Goal: Information Seeking & Learning: Learn about a topic

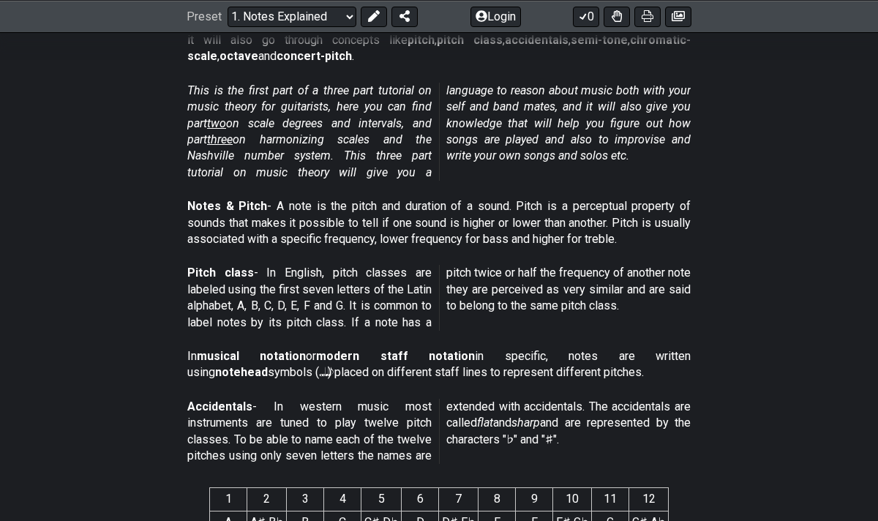
scroll to position [312, 0]
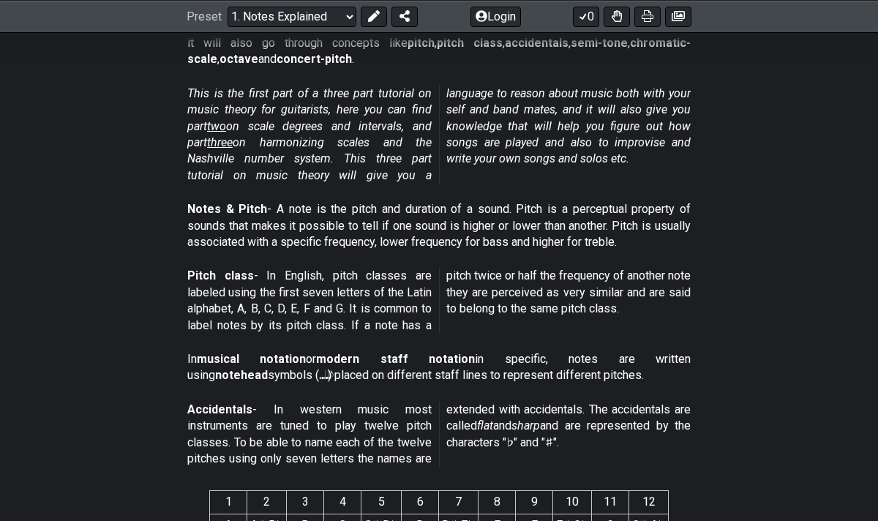
click at [225, 124] on span "two" at bounding box center [216, 126] width 19 height 14
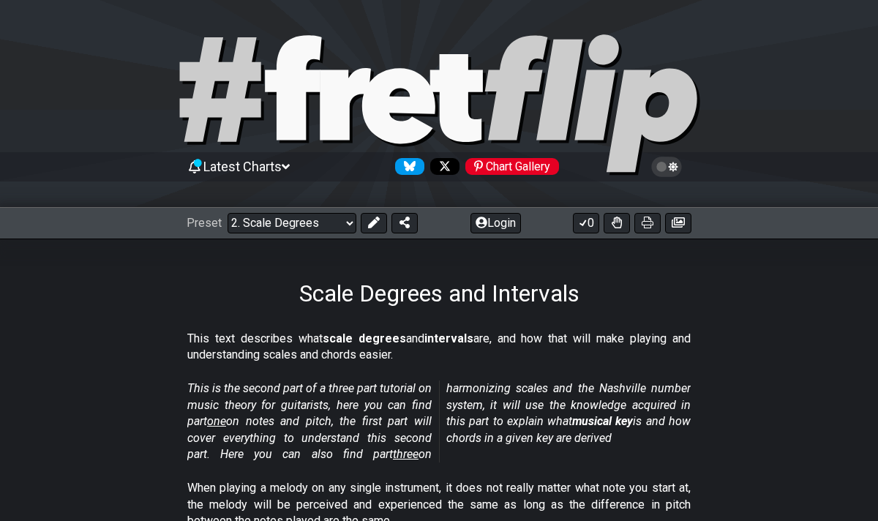
click at [273, 173] on span "Latest Charts" at bounding box center [242, 166] width 78 height 15
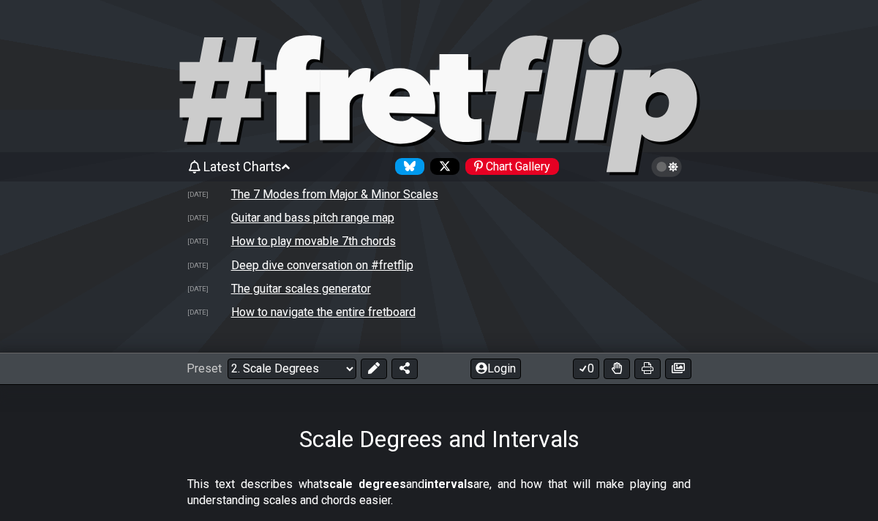
click at [310, 320] on tr "[DATE] How to navigate the entire fretboard" at bounding box center [438, 311] width 505 height 23
click at [313, 316] on td "How to navigate the entire fretboard" at bounding box center [323, 311] width 186 height 15
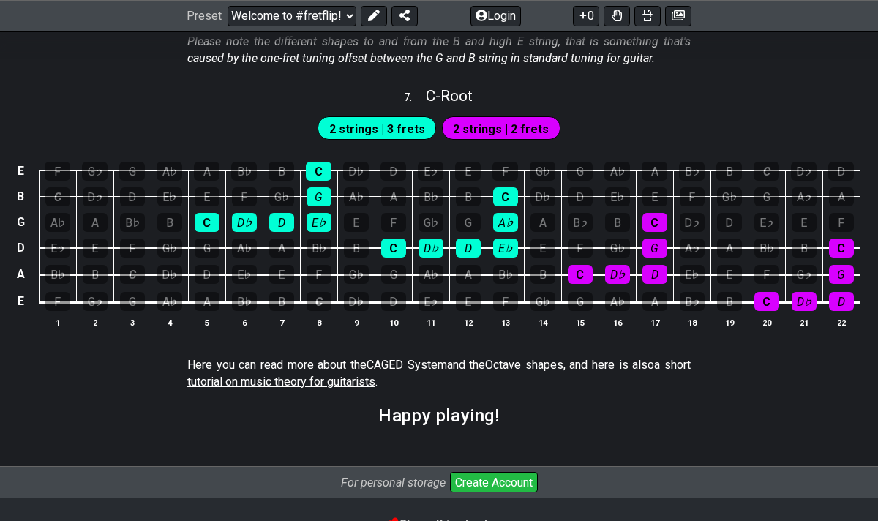
scroll to position [2574, 0]
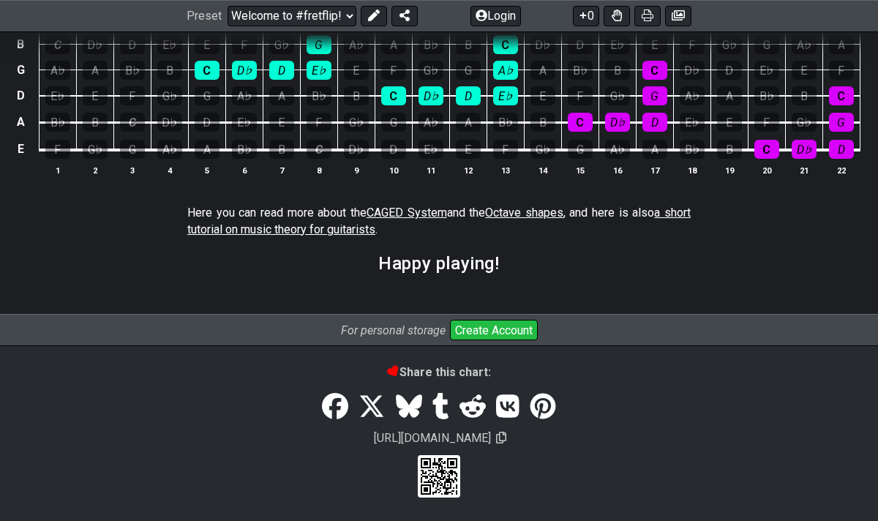
click at [320, 228] on span "a short tutorial on music theory for guitarists" at bounding box center [438, 221] width 503 height 30
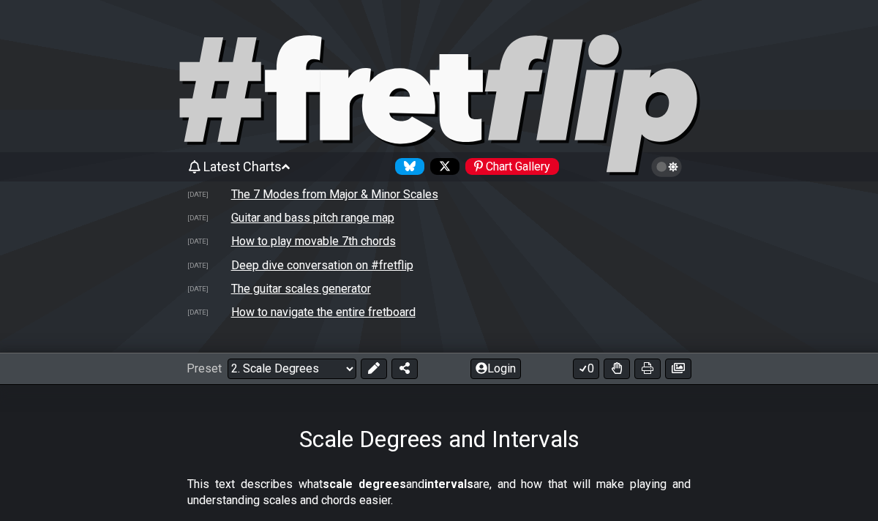
click at [382, 213] on td "Guitar and bass pitch range map" at bounding box center [312, 217] width 165 height 15
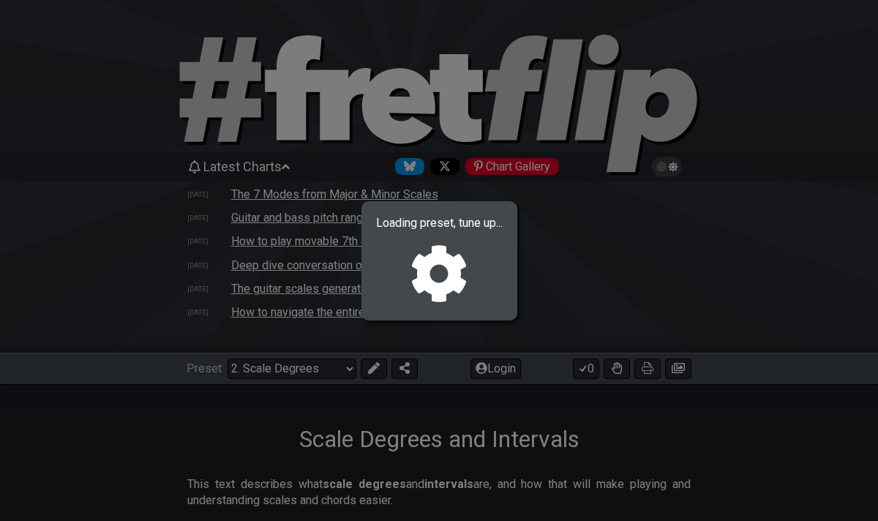
select select "/welcome"
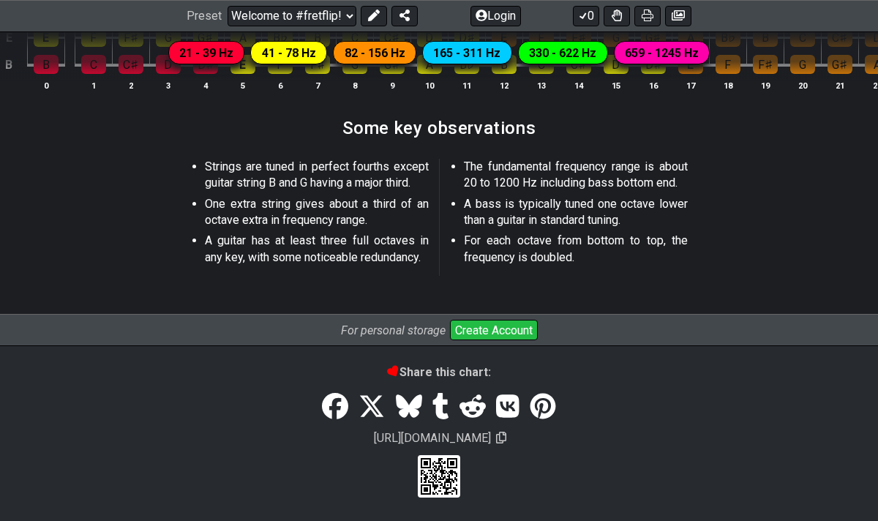
scroll to position [2332, 0]
